Goal: Obtain resource: Download file/media

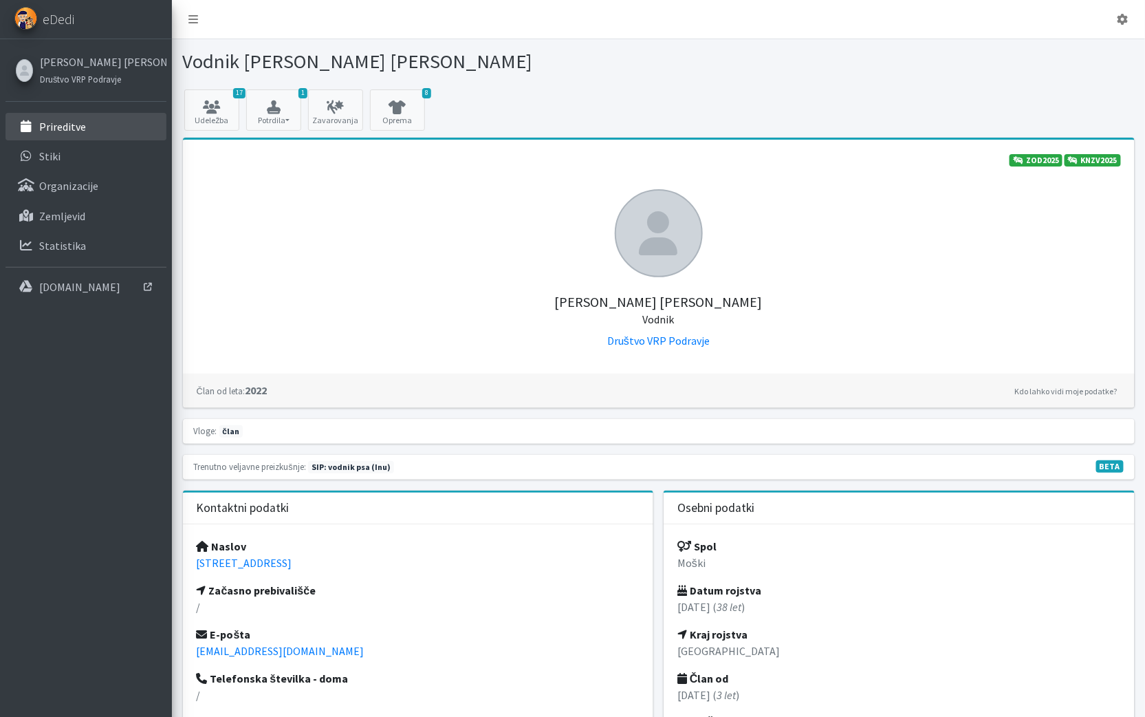
click at [71, 122] on p "Prireditve" at bounding box center [62, 127] width 47 height 14
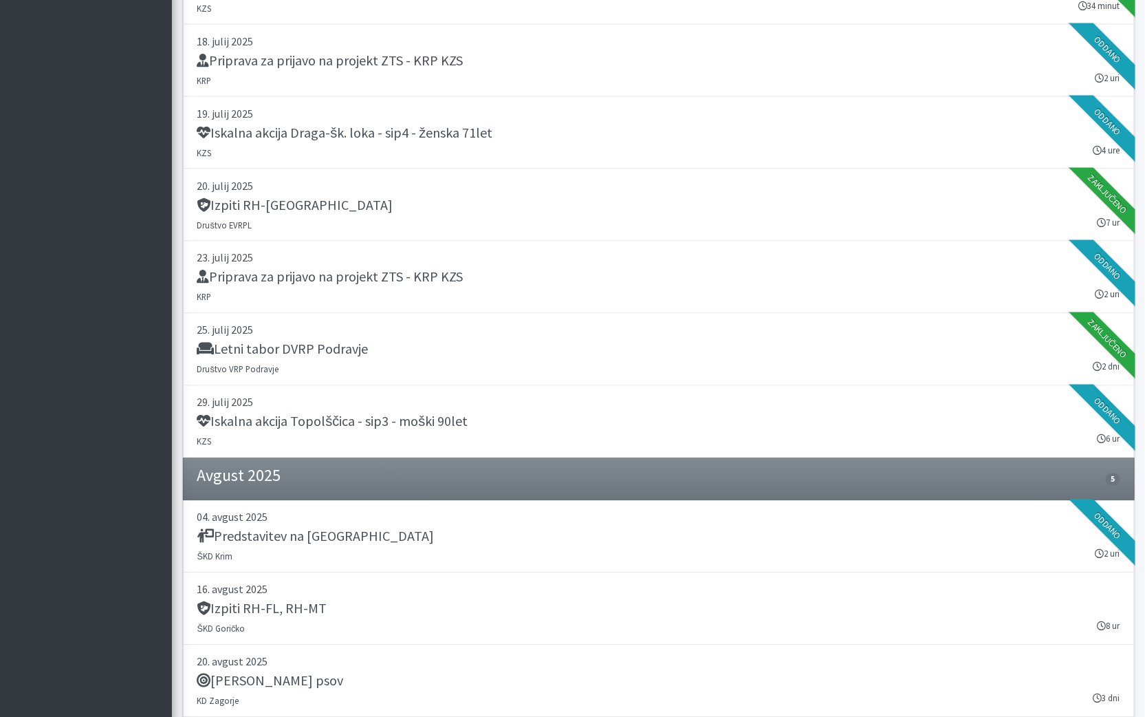
scroll to position [595, 0]
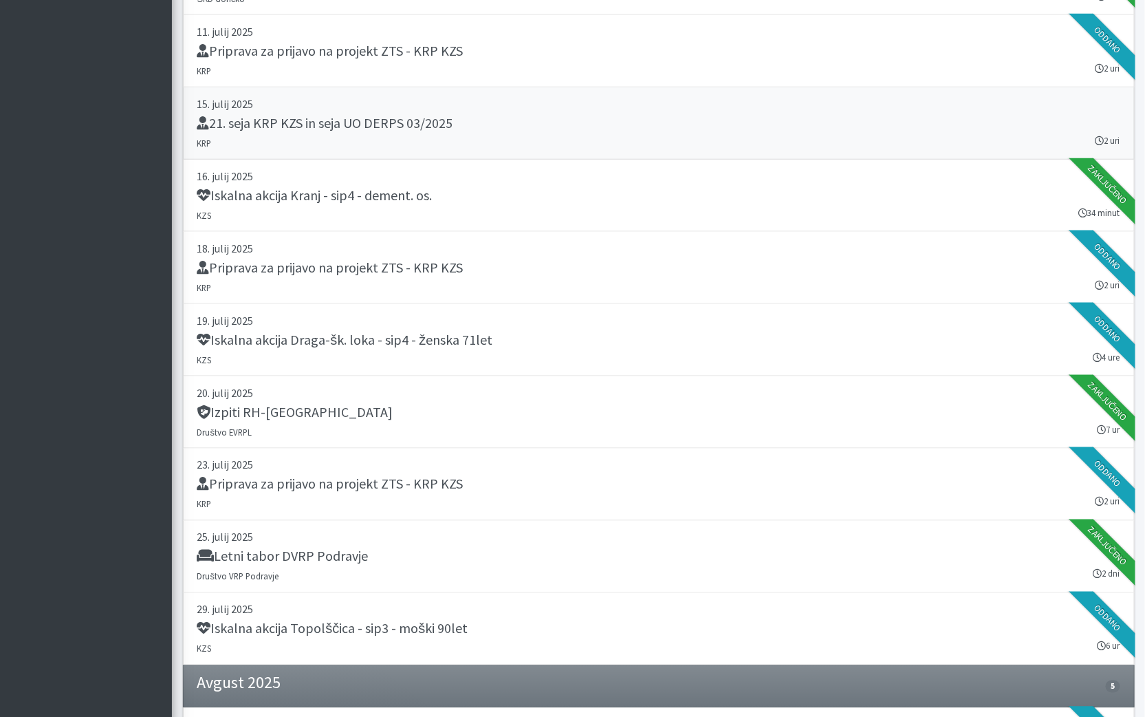
click at [568, 136] on link "15. julij 2025 21. seja KRP KZS in seja UO DERPS 03/2025 KRP 2 uri" at bounding box center [659, 123] width 952 height 72
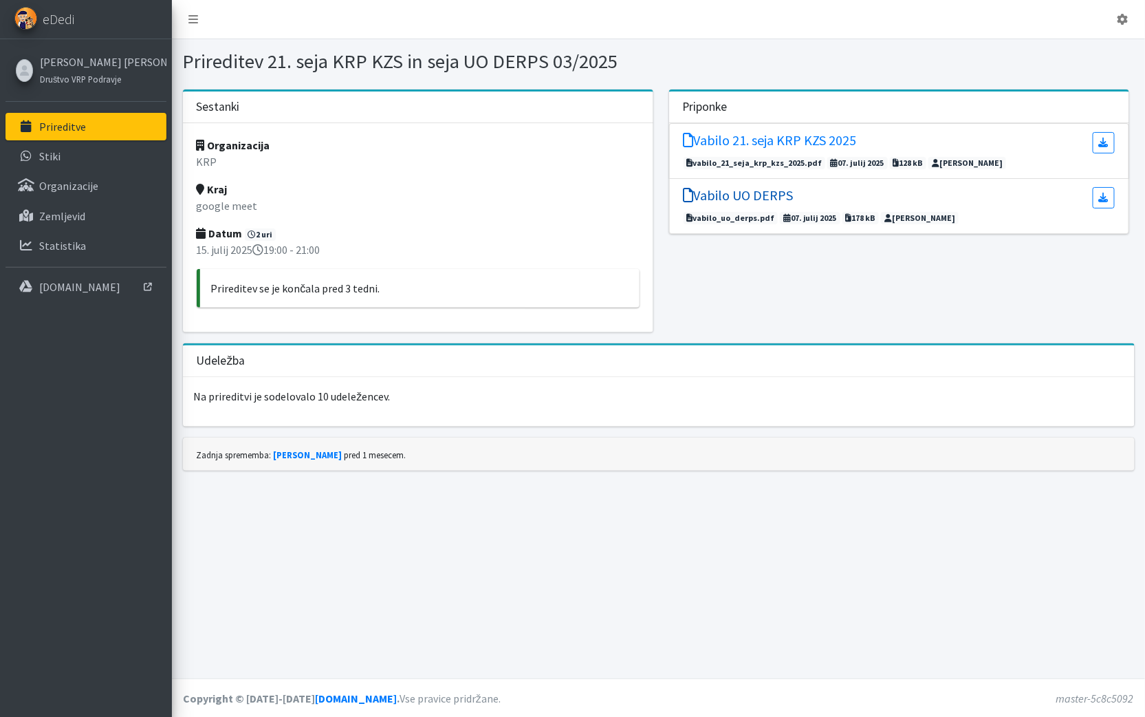
click at [785, 202] on link "Vabilo UO DERPS" at bounding box center [739, 197] width 110 height 21
click at [783, 138] on h5 "Vabilo 21. seja KRP KZS 2025" at bounding box center [770, 140] width 173 height 17
click at [1100, 198] on icon at bounding box center [1104, 198] width 10 height 10
